Goal: Information Seeking & Learning: Learn about a topic

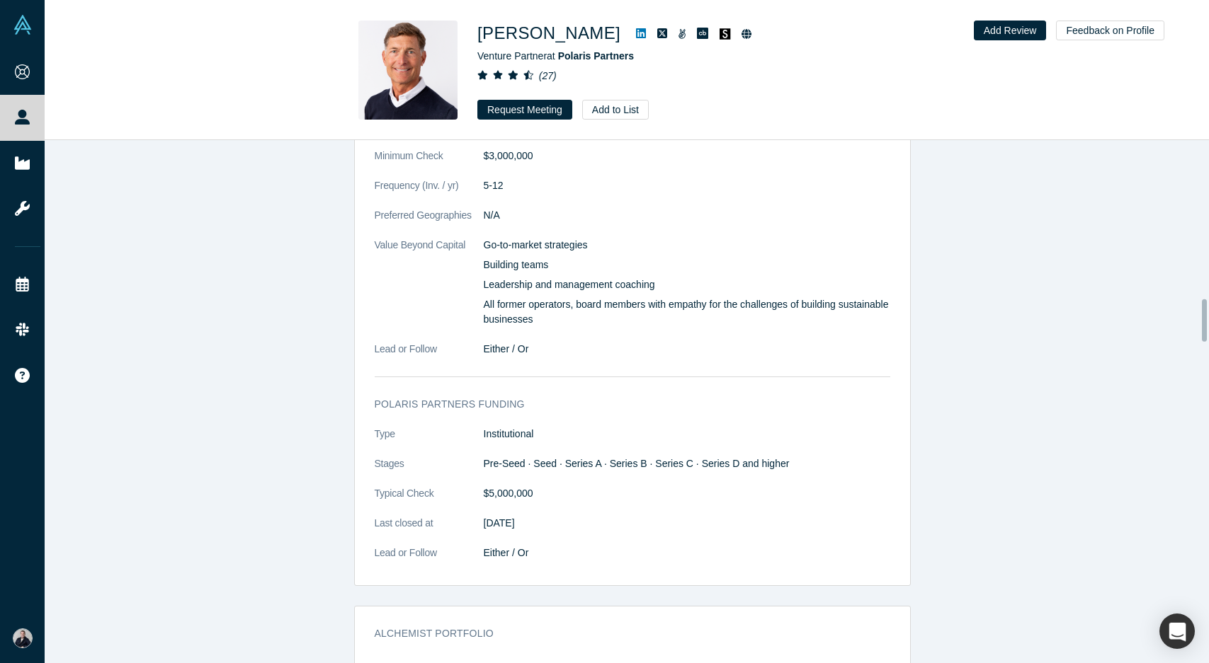
scroll to position [1973, 0]
